Goal: Task Accomplishment & Management: Manage account settings

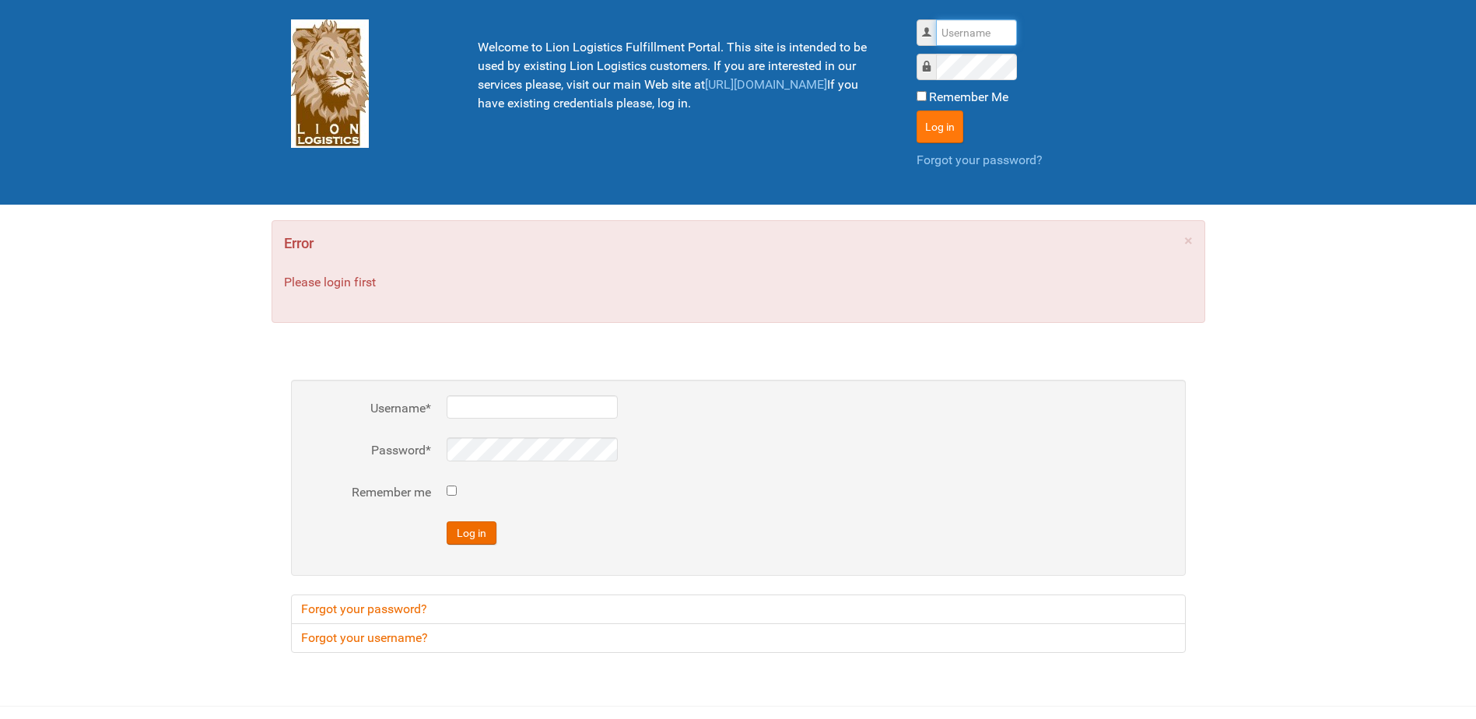
type input "Lion"
click at [944, 141] on button "Log in" at bounding box center [940, 126] width 47 height 33
